Goal: Information Seeking & Learning: Check status

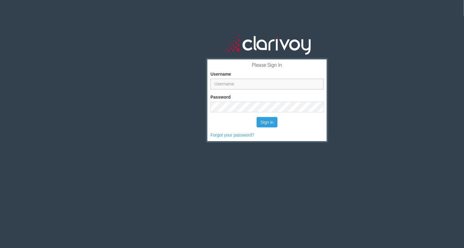
type input "[PERSON_NAME][EMAIL_ADDRESS][DOMAIN_NAME]"
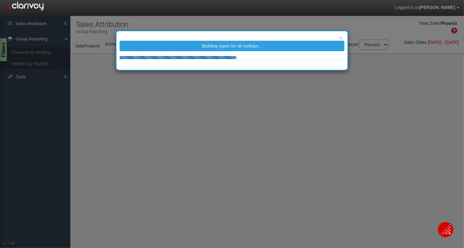
select select "25"
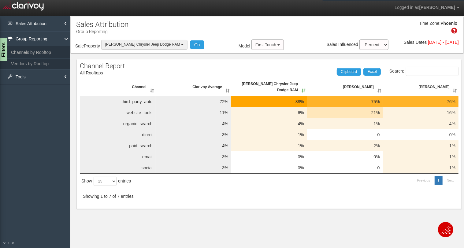
click at [156, 43] on span "[PERSON_NAME] Chrysler Jeep Dodge RAM" at bounding box center [142, 44] width 75 height 4
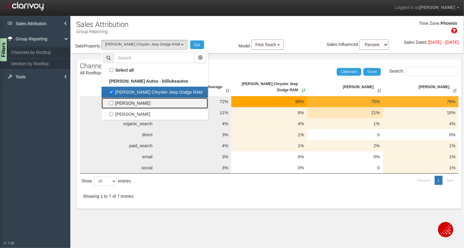
click at [111, 102] on label "[PERSON_NAME]" at bounding box center [154, 103] width 103 height 8
click at [111, 102] on input "[PERSON_NAME]" at bounding box center [111, 103] width 4 height 4
checkbox input "true"
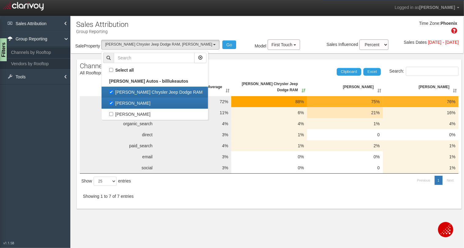
scroll to position [6, 0]
click at [113, 92] on label "Bill Luke Chrysler Jeep Dodge RAM" at bounding box center [154, 92] width 103 height 8
click at [113, 92] on input "Bill Luke Chrysler Jeep Dodge RAM" at bounding box center [111, 92] width 4 height 4
checkbox input "false"
select select "object:34"
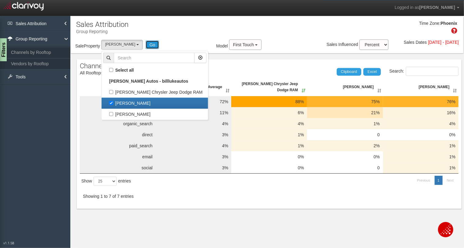
click at [155, 45] on button "Go" at bounding box center [153, 44] width 14 height 9
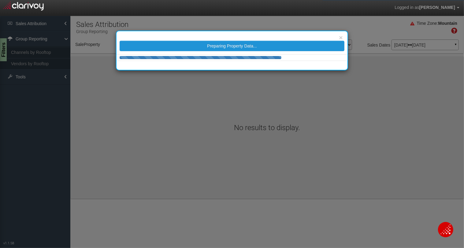
select select "object:232"
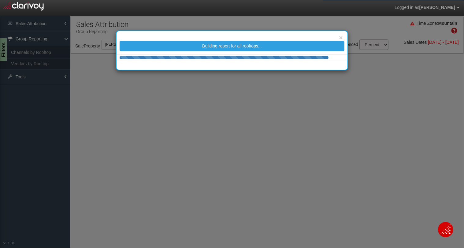
select select "25"
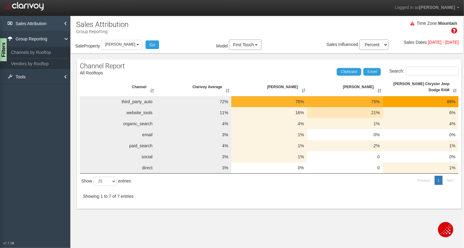
click at [53, 24] on link "Sales Attribution" at bounding box center [35, 23] width 70 height 15
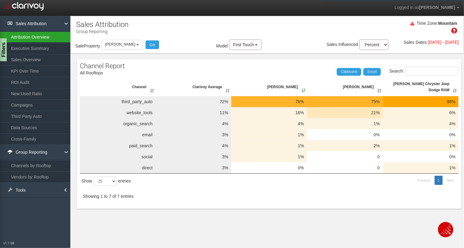
click at [25, 36] on link "Attribution Overview" at bounding box center [35, 36] width 70 height 11
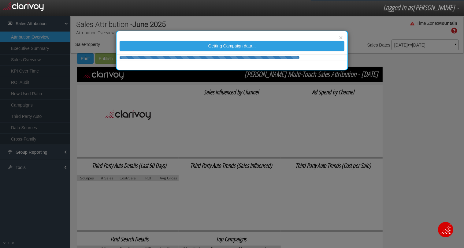
select select "object:283"
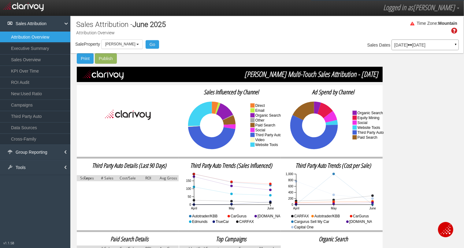
click at [426, 44] on p "Jun 01, 2025 Jun 30, 2025" at bounding box center [425, 45] width 62 height 4
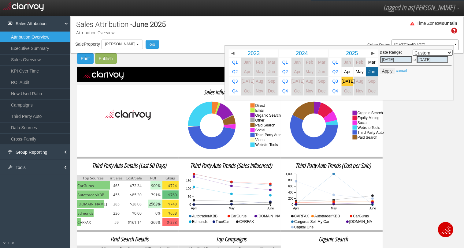
click at [346, 82] on span "Jul" at bounding box center [347, 81] width 13 height 5
select select ","
type input "07/01/2025"
type input "07/31/2025"
click at [346, 82] on span "Jul" at bounding box center [347, 81] width 13 height 5
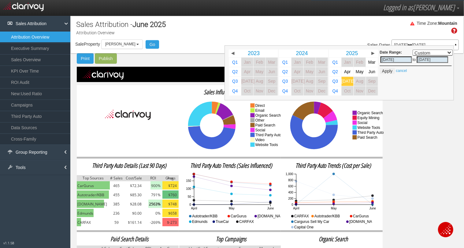
select select ","
click at [388, 71] on button "Apply" at bounding box center [386, 71] width 15 height 6
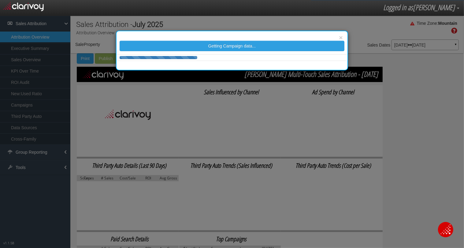
select select "object:322"
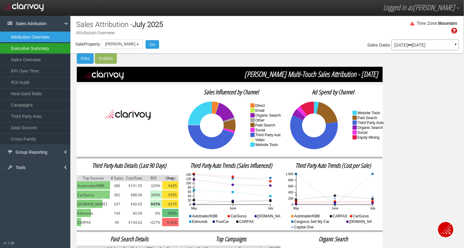
click at [40, 50] on link "Executive Summary" at bounding box center [35, 48] width 70 height 11
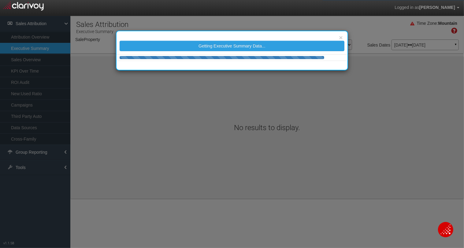
select select "object:379"
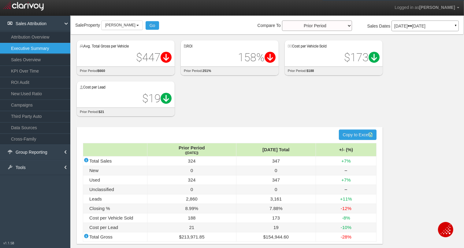
scroll to position [25, 0]
